Goal: Information Seeking & Learning: Check status

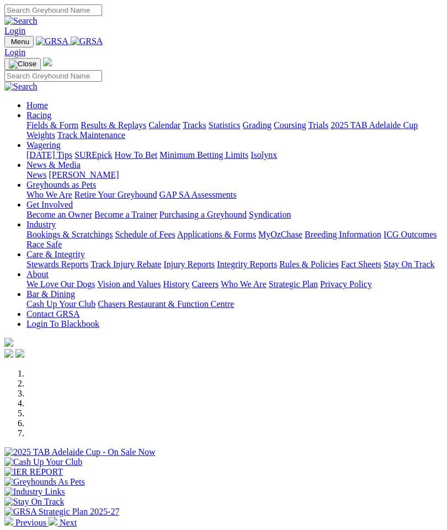
click at [9, 44] on img "Toggle navigation" at bounding box center [9, 44] width 0 height 0
click at [51, 120] on link "Racing" at bounding box center [38, 114] width 25 height 9
click at [95, 130] on link "Results & Replays" at bounding box center [114, 124] width 66 height 9
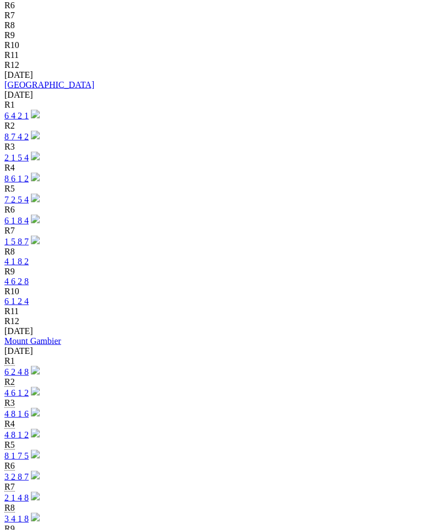
scroll to position [482, 0]
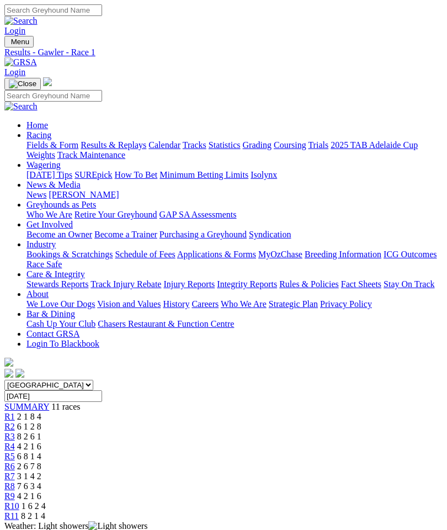
click at [46, 402] on span "SUMMARY" at bounding box center [26, 406] width 45 height 9
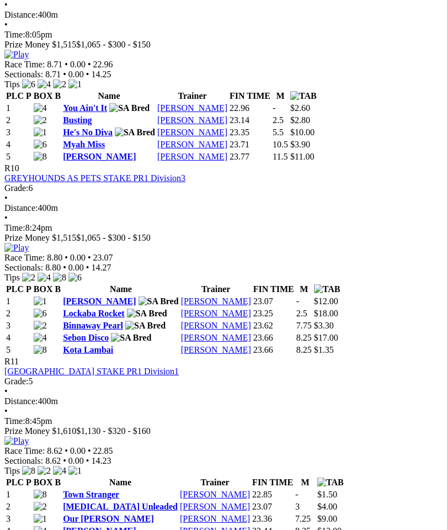
scroll to position [2247, 0]
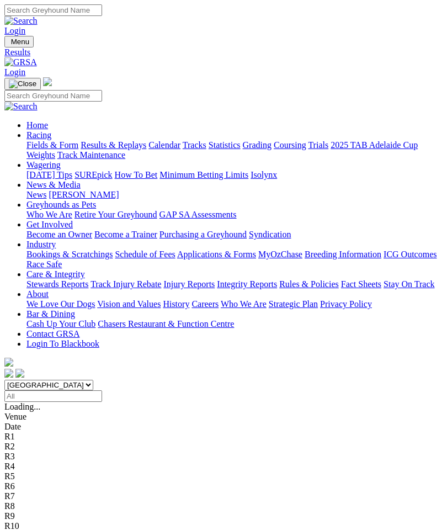
scroll to position [526, 0]
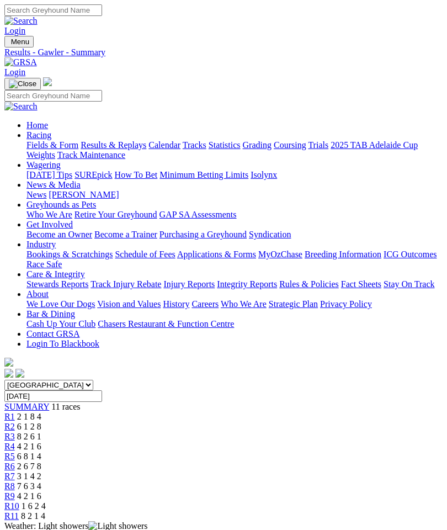
click at [9, 44] on img "Toggle navigation" at bounding box center [9, 44] width 0 height 0
click at [96, 149] on link "Results & Replays" at bounding box center [114, 144] width 66 height 9
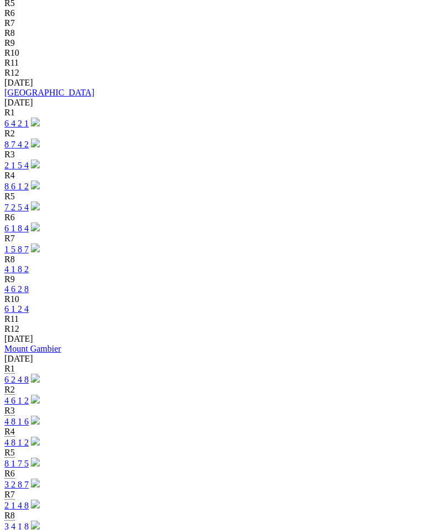
scroll to position [487, 0]
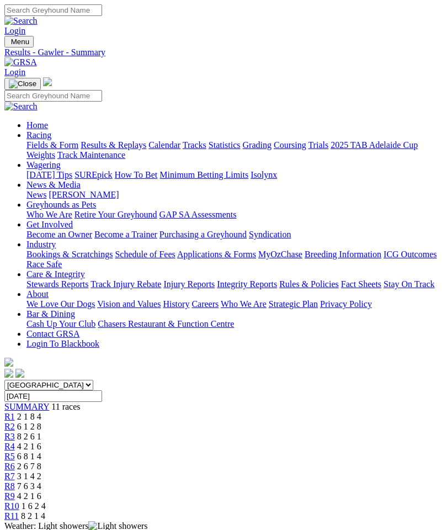
click at [102, 390] on input "Sunday, 31 Aug 2025" at bounding box center [53, 396] width 98 height 12
type input "Saturday, 16 Aug 2025"
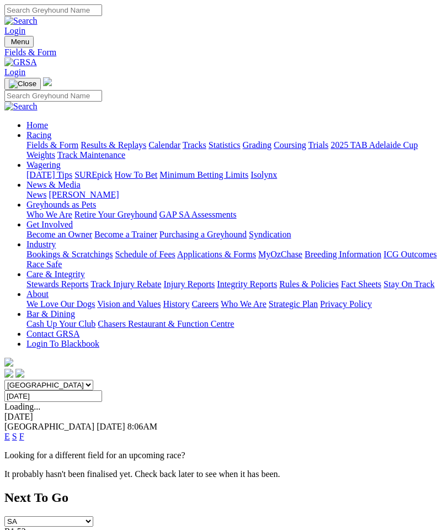
click at [102, 390] on input "[DATE]" at bounding box center [53, 396] width 98 height 12
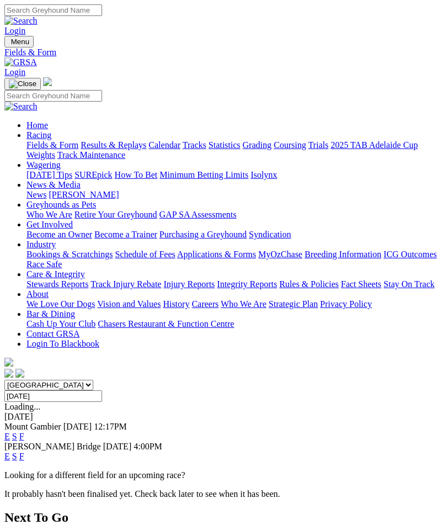
click at [102, 390] on input "Sunday, 17 Aug 2025" at bounding box center [53, 396] width 98 height 12
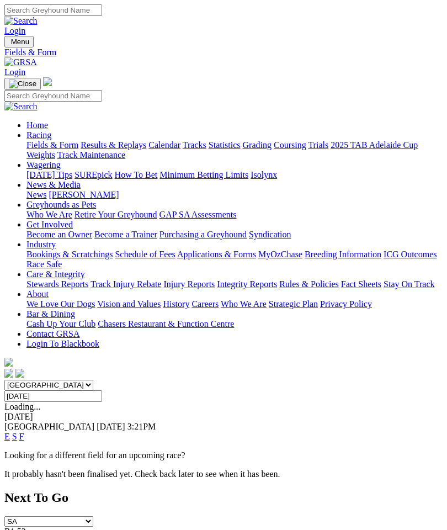
click at [102, 390] on input "Friday, 22 Aug 2025" at bounding box center [53, 396] width 98 height 12
click at [102, 390] on input "Friday, 29 Aug 2025" at bounding box center [53, 396] width 98 height 12
click at [102, 390] on input "Friday, 22 Aug 2025" at bounding box center [53, 396] width 98 height 12
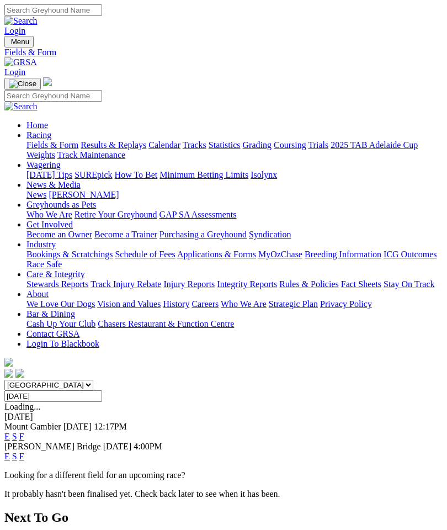
click at [102, 390] on input "Sunday, 17 Aug 2025" at bounding box center [53, 396] width 98 height 12
click at [102, 390] on input "Sunday, 10 Aug 2025" at bounding box center [53, 396] width 98 height 12
type input "Friday, 15 Aug 2025"
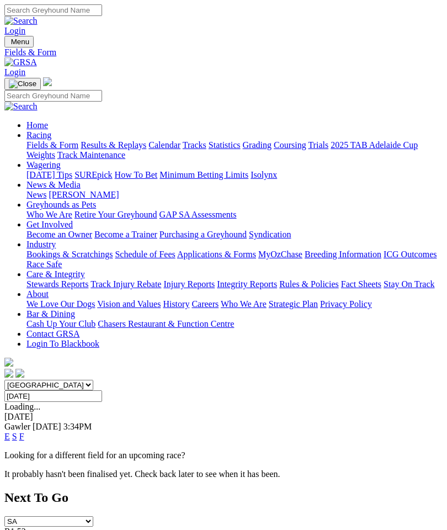
click at [24, 431] on link "F" at bounding box center [21, 435] width 5 height 9
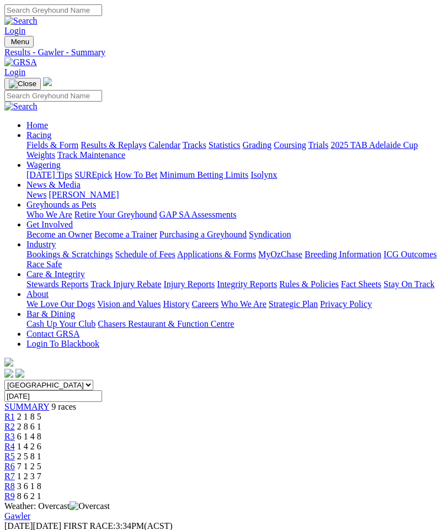
click at [9, 44] on img "Toggle navigation" at bounding box center [9, 44] width 0 height 0
click at [148, 149] on link "Calendar" at bounding box center [164, 144] width 32 height 9
click at [9, 44] on img "Toggle navigation" at bounding box center [9, 44] width 0 height 0
click at [48, 120] on link "Home" at bounding box center [37, 124] width 22 height 9
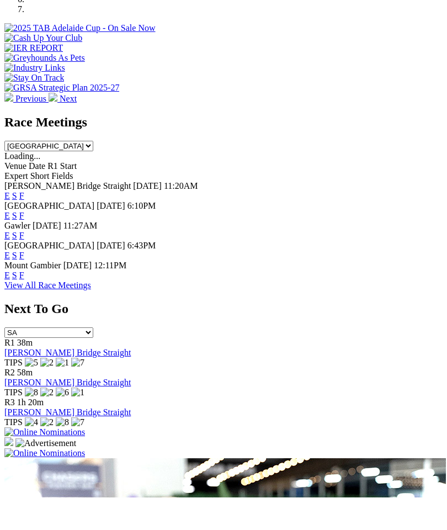
scroll to position [394, 0]
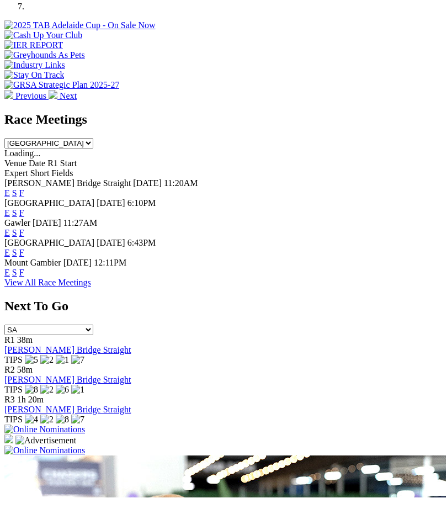
click at [85, 478] on img at bounding box center [44, 483] width 81 height 10
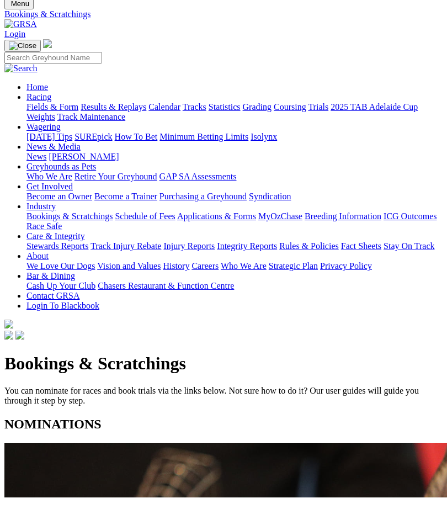
scroll to position [42, 0]
